Goal: Task Accomplishment & Management: Complete application form

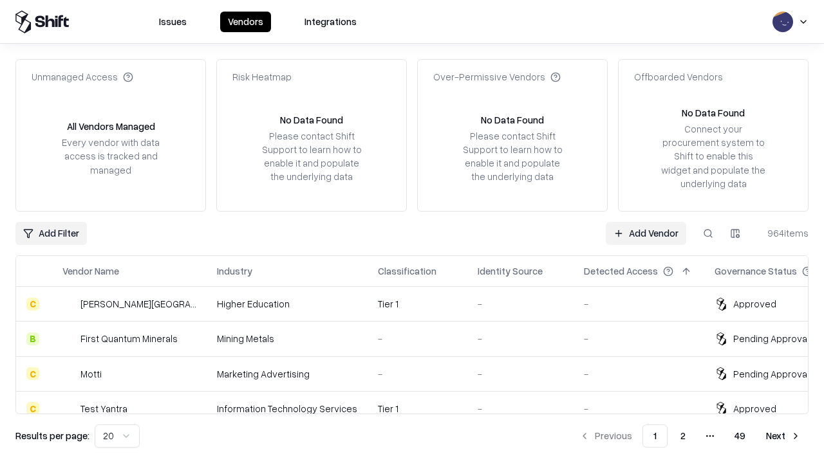
click at [646, 233] on link "Add Vendor" at bounding box center [646, 233] width 80 height 23
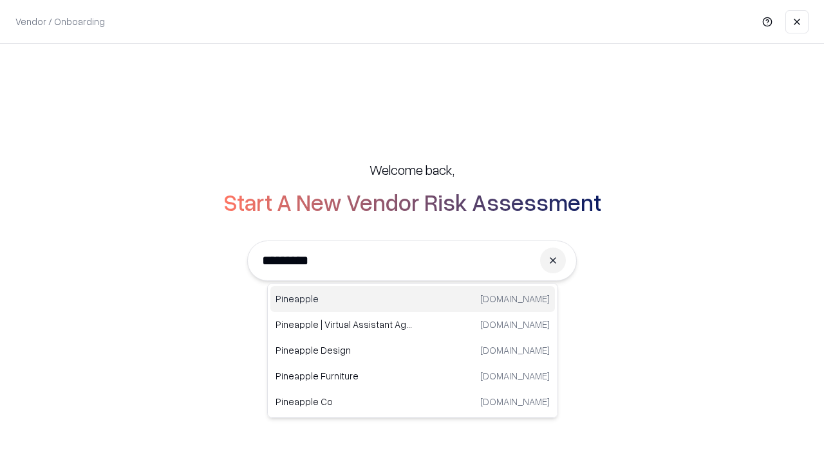
click at [413, 299] on div "Pineapple [DOMAIN_NAME]" at bounding box center [412, 299] width 284 height 26
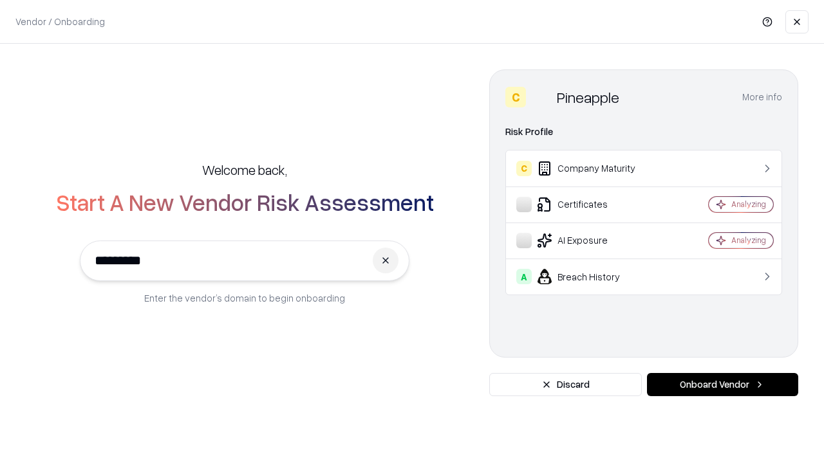
type input "*********"
click at [722, 385] on button "Onboard Vendor" at bounding box center [722, 384] width 151 height 23
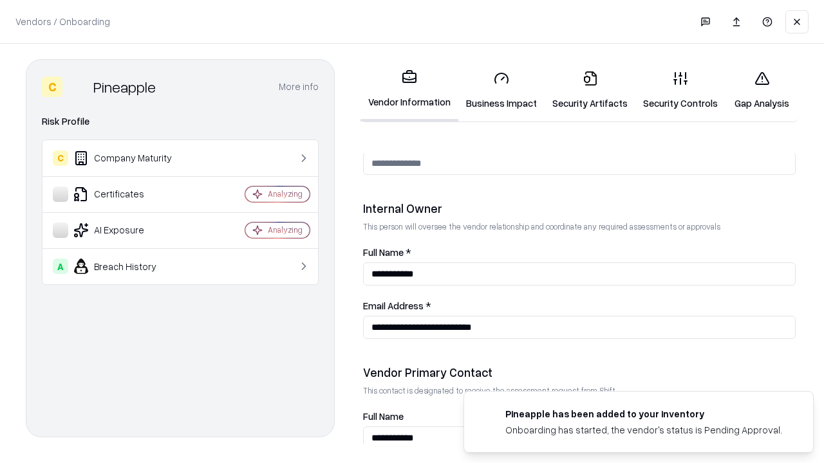
scroll to position [667, 0]
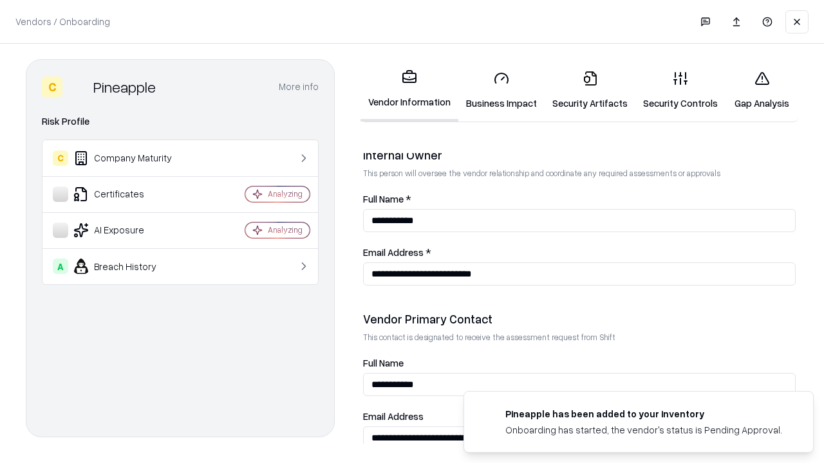
click at [501, 90] on link "Business Impact" at bounding box center [501, 90] width 86 height 60
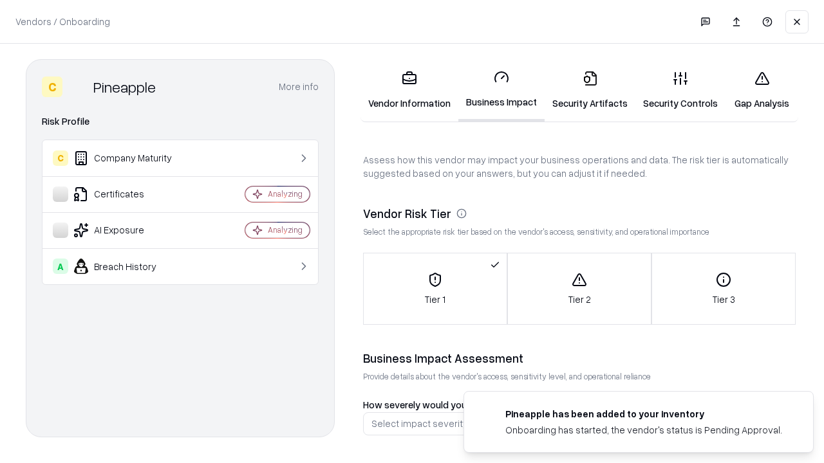
click at [761, 90] on link "Gap Analysis" at bounding box center [761, 90] width 73 height 60
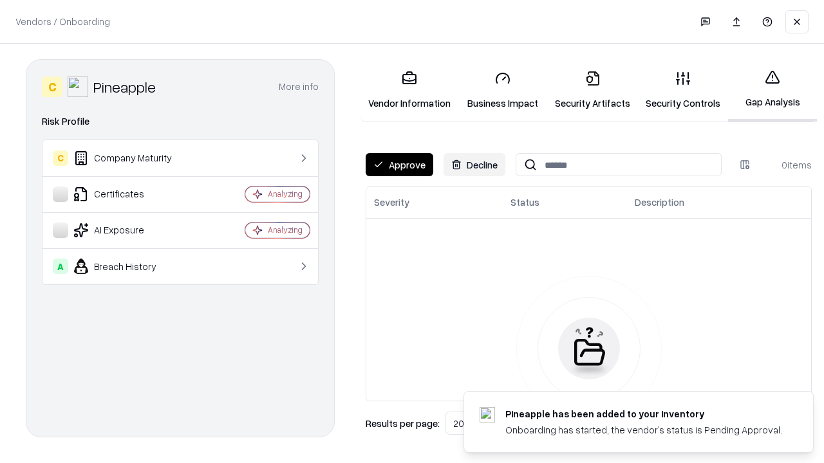
click at [399, 165] on button "Approve" at bounding box center [400, 164] width 68 height 23
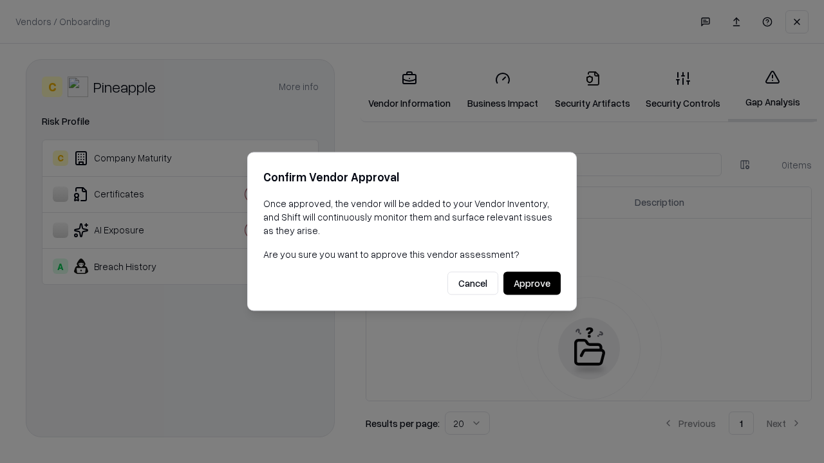
click at [532, 283] on button "Approve" at bounding box center [531, 283] width 57 height 23
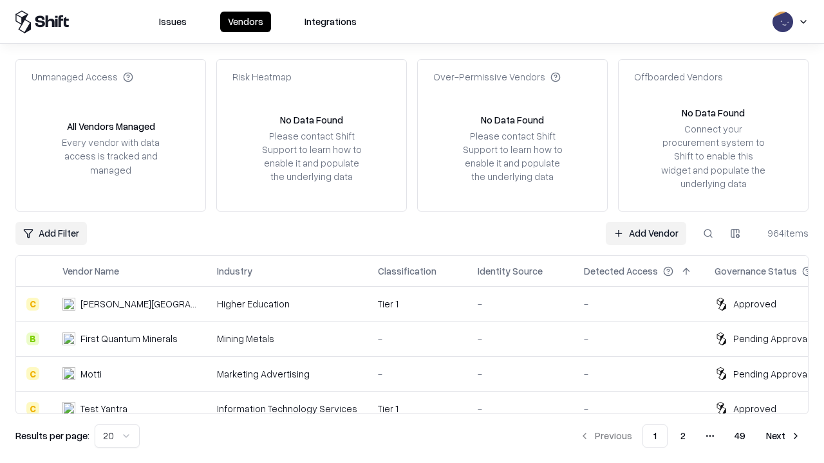
type input "*********"
click at [646, 233] on link "Add Vendor" at bounding box center [646, 233] width 80 height 23
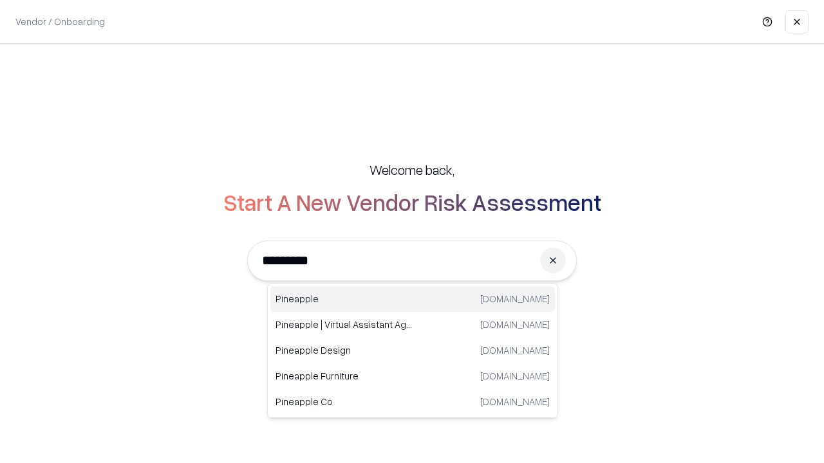
click at [413, 299] on div "Pineapple [DOMAIN_NAME]" at bounding box center [412, 299] width 284 height 26
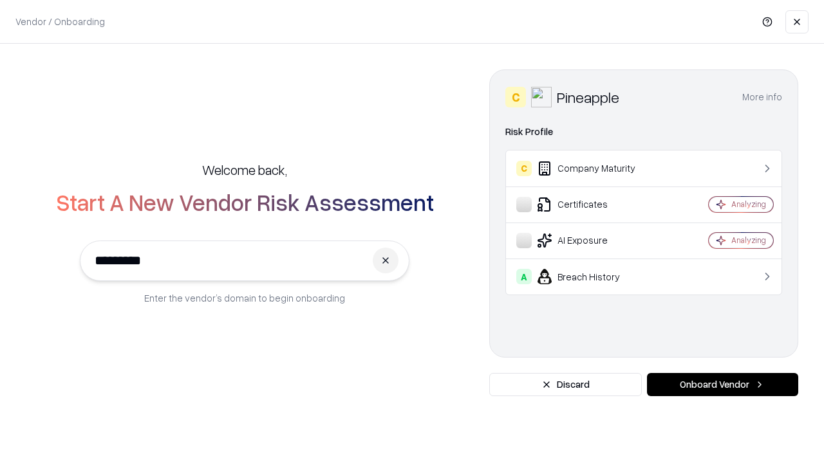
type input "*********"
click at [722, 385] on button "Onboard Vendor" at bounding box center [722, 384] width 151 height 23
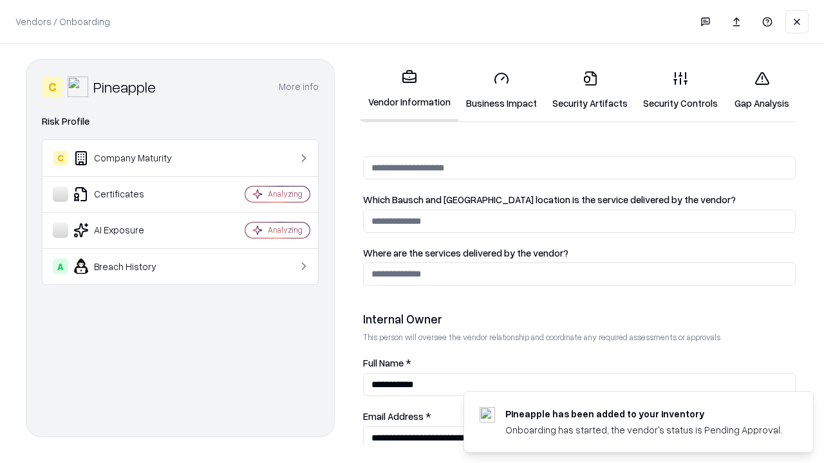
scroll to position [667, 0]
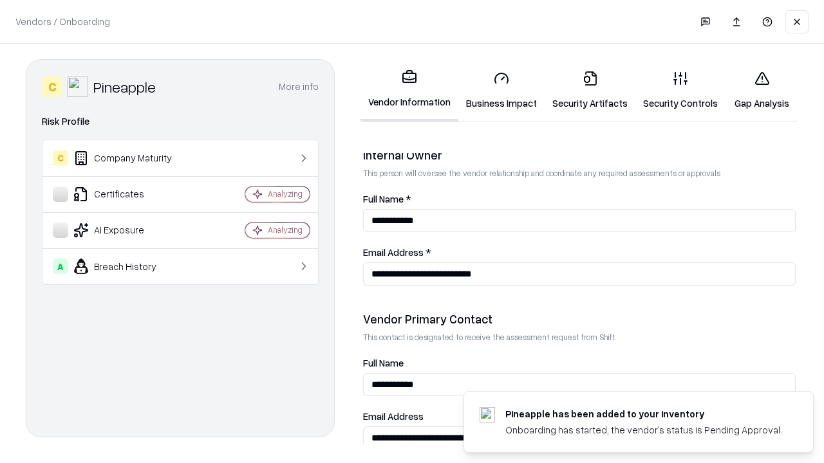
click at [761, 90] on link "Gap Analysis" at bounding box center [761, 90] width 73 height 60
